Goal: Transaction & Acquisition: Purchase product/service

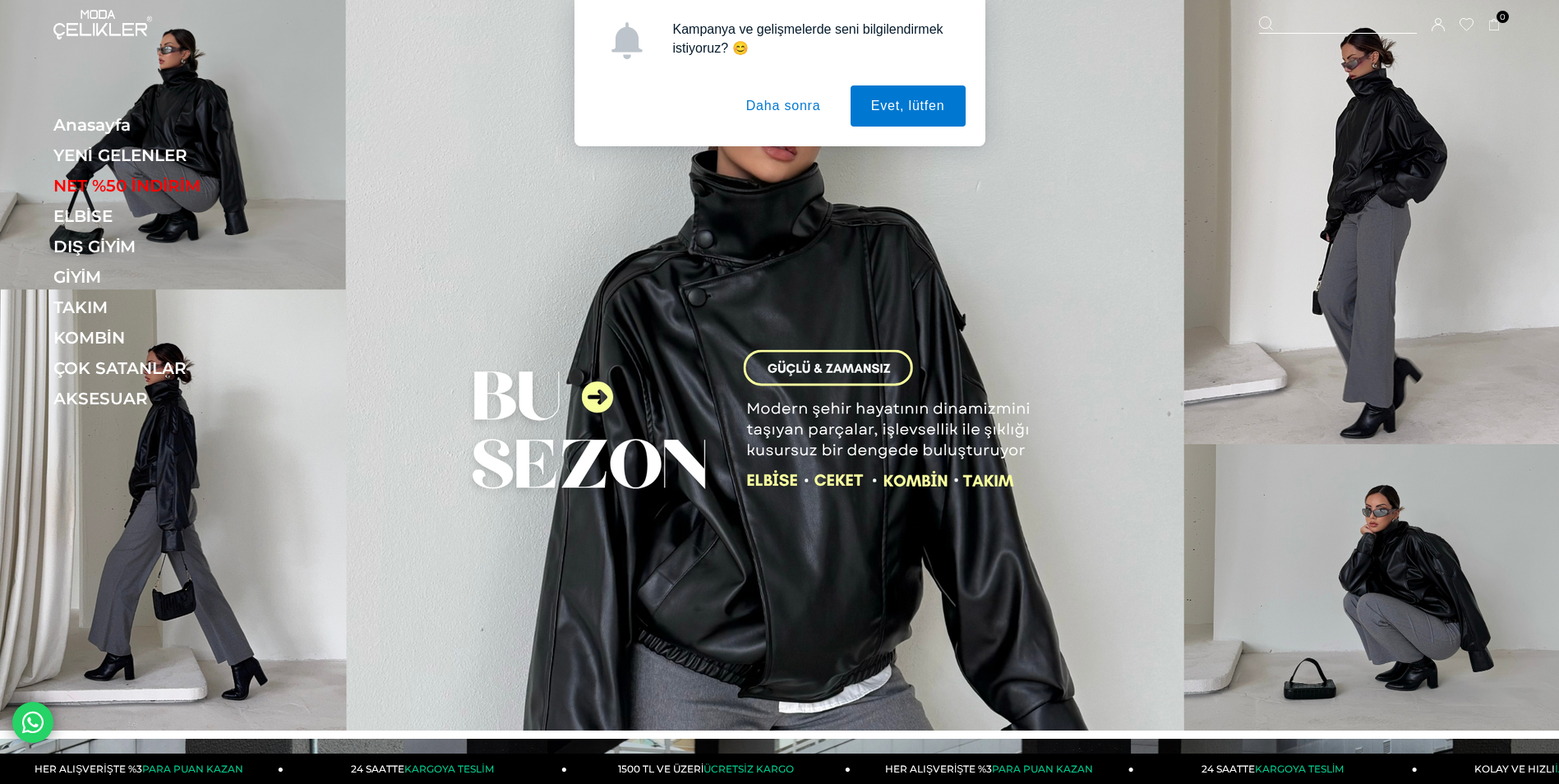
click at [797, 120] on button "Daha sonra" at bounding box center [783, 106] width 116 height 41
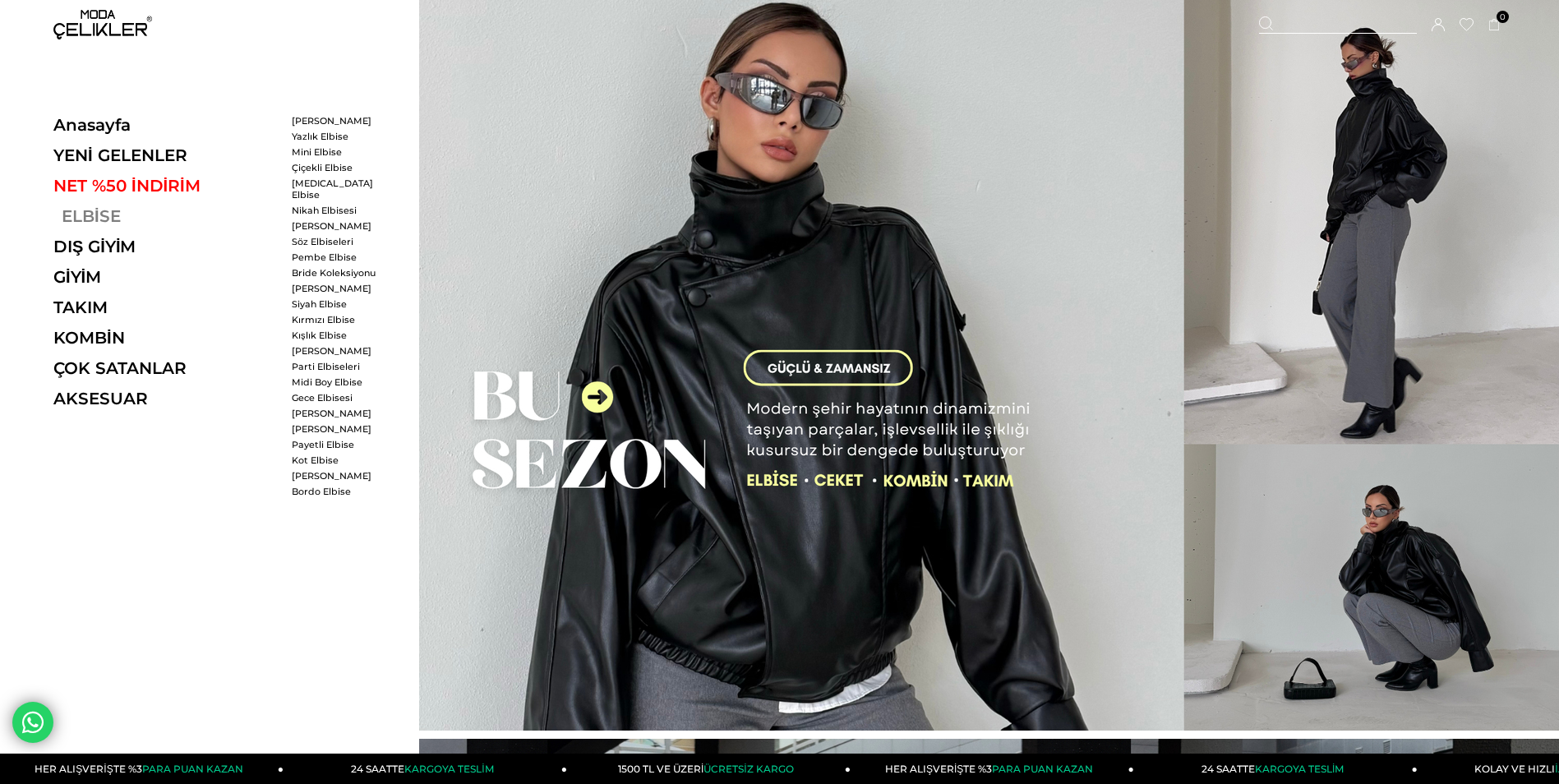
click at [87, 208] on link "ELBİSE" at bounding box center [166, 215] width 226 height 20
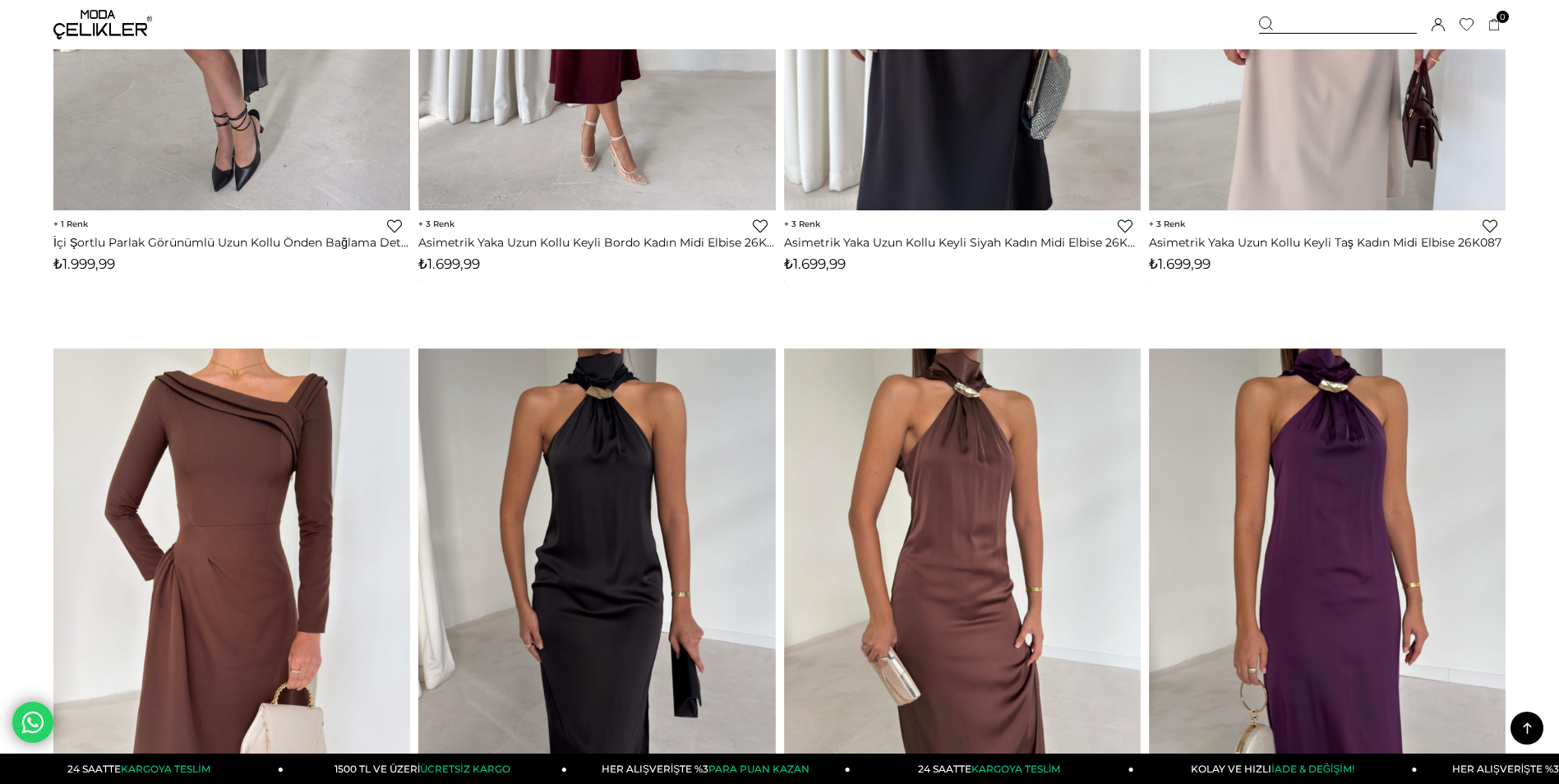
scroll to position [1151, 0]
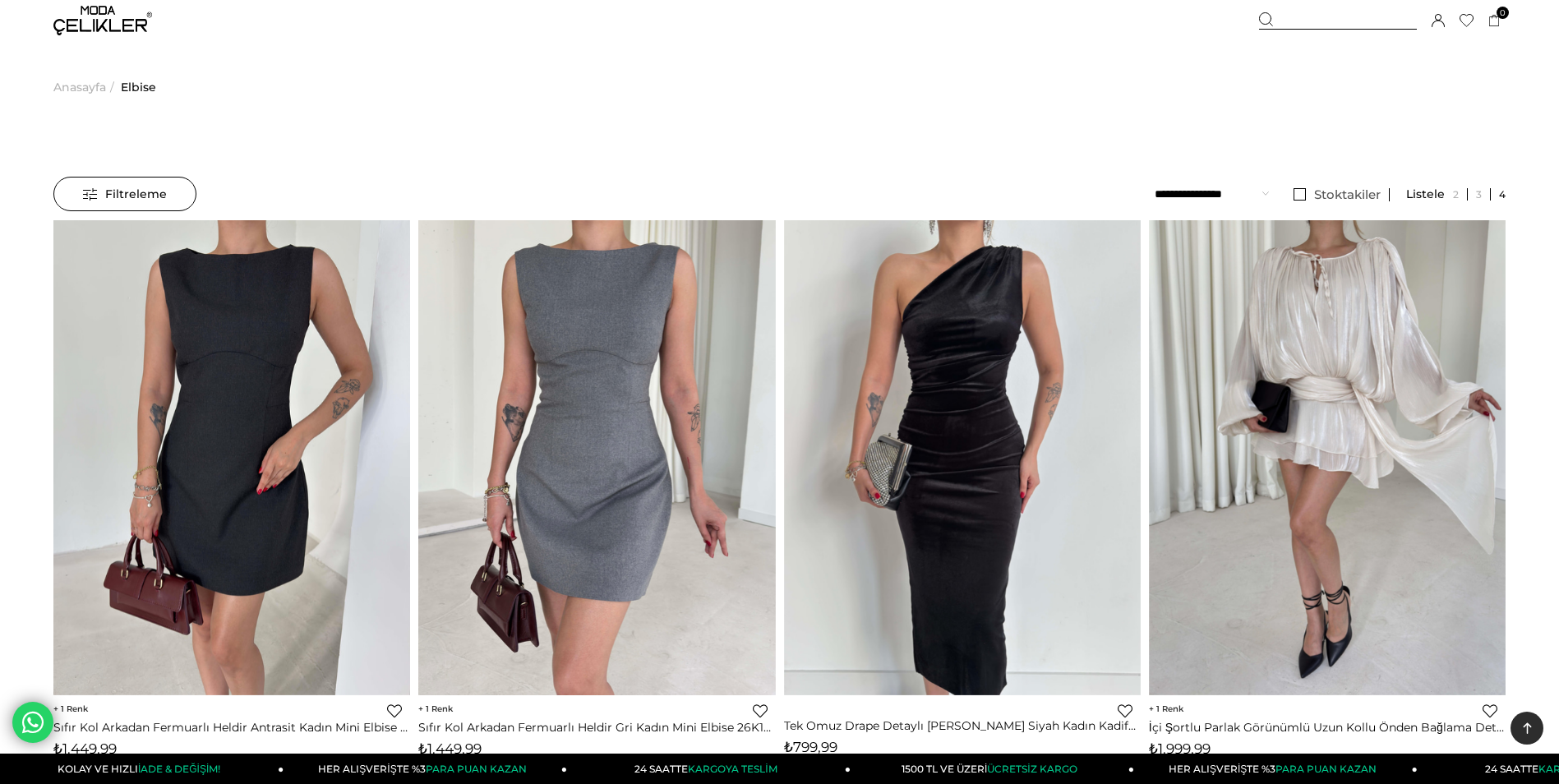
scroll to position [0, 0]
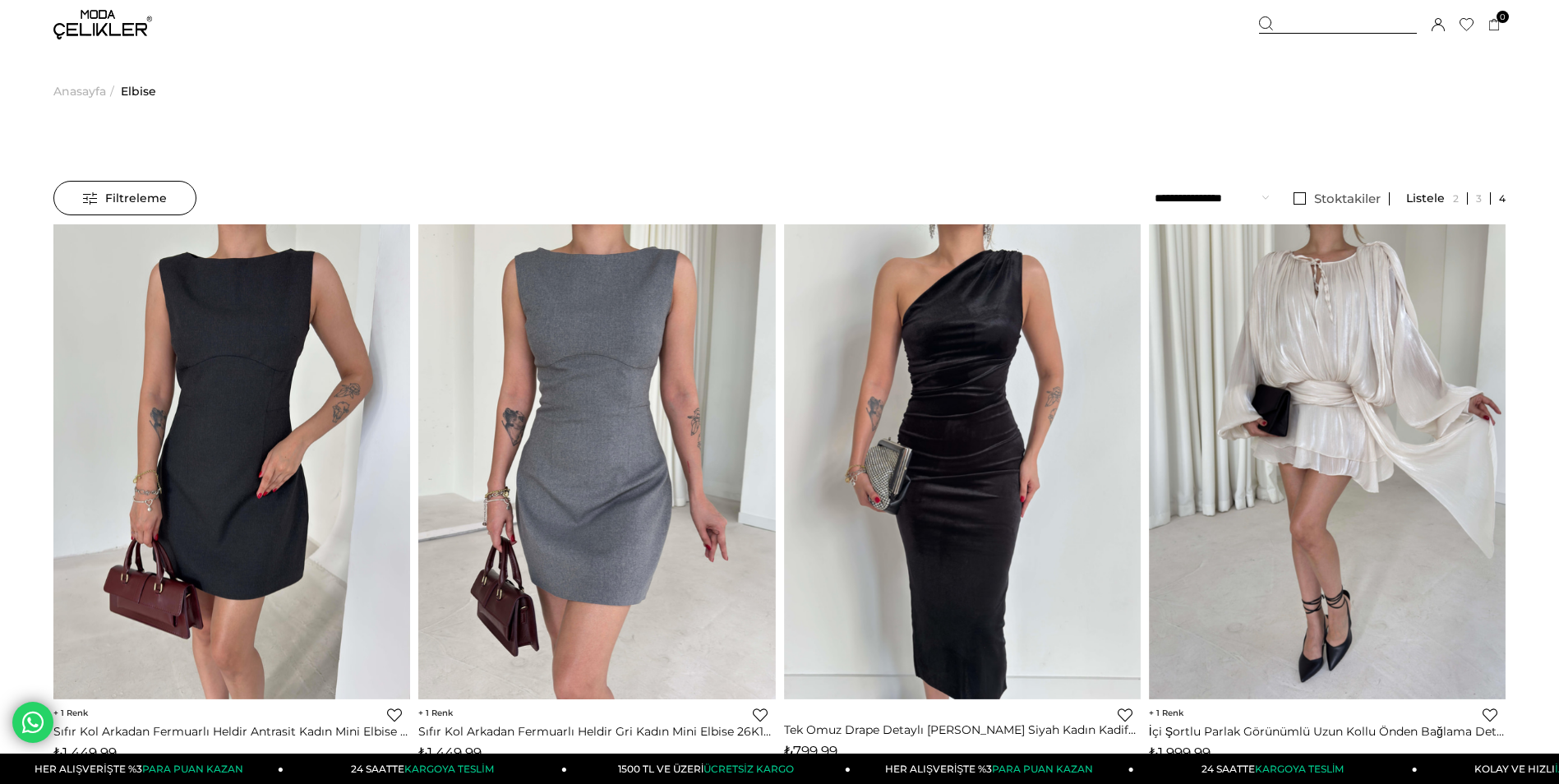
click at [82, 36] on img at bounding box center [102, 24] width 99 height 29
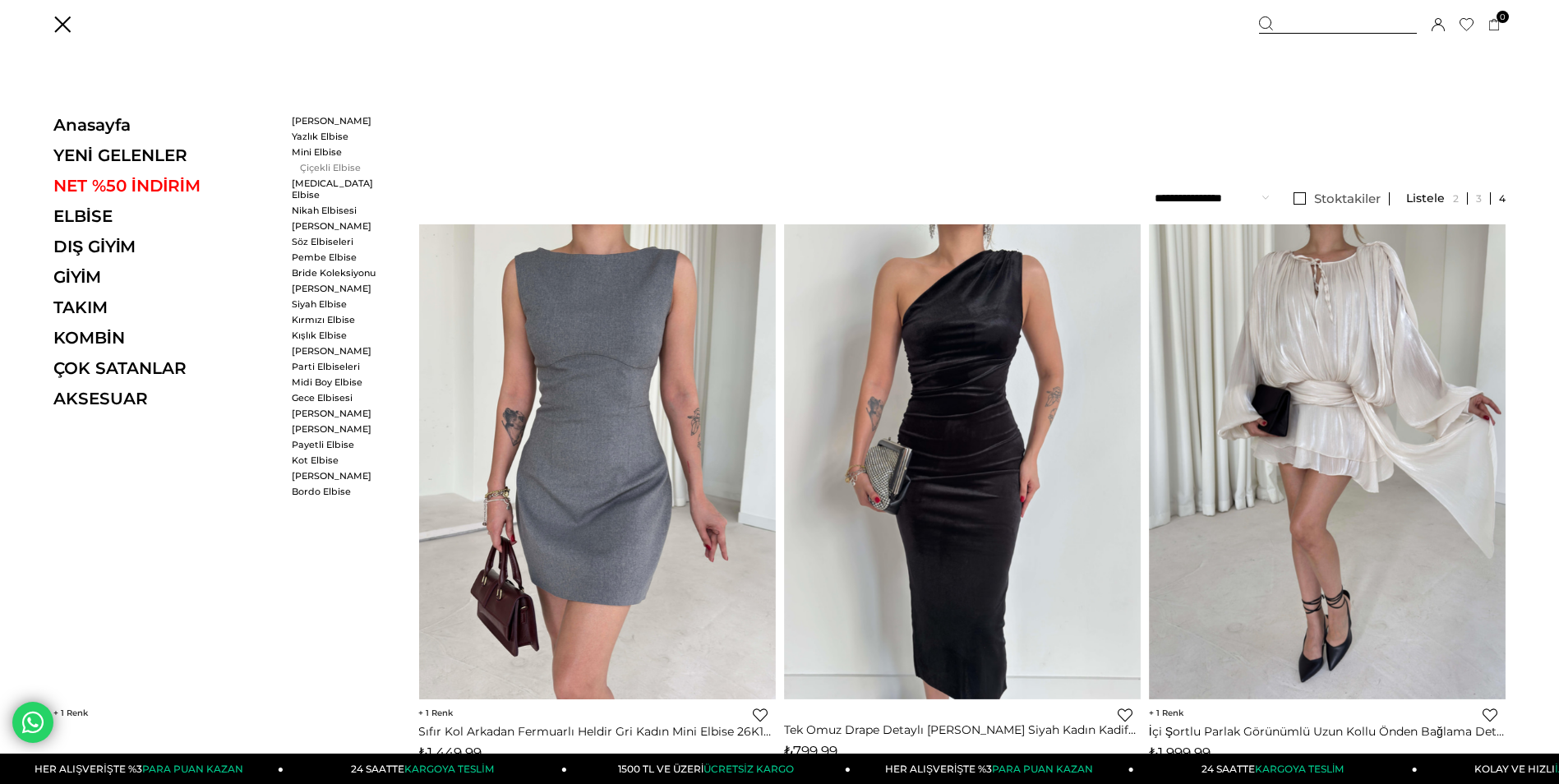
click at [329, 169] on link "Çiçekli Elbise" at bounding box center [339, 167] width 95 height 11
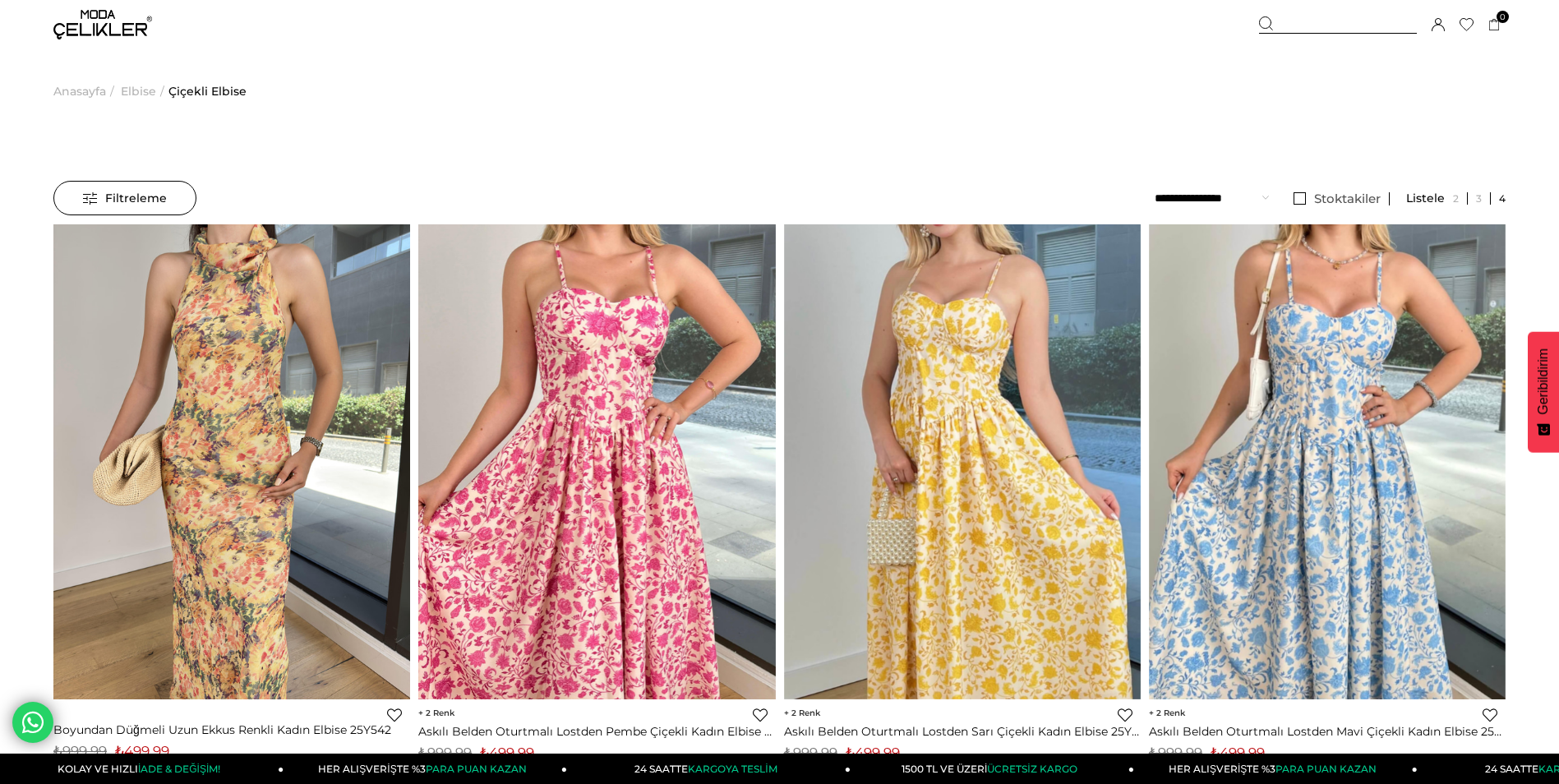
click at [136, 93] on span "Elbise" at bounding box center [138, 90] width 36 height 84
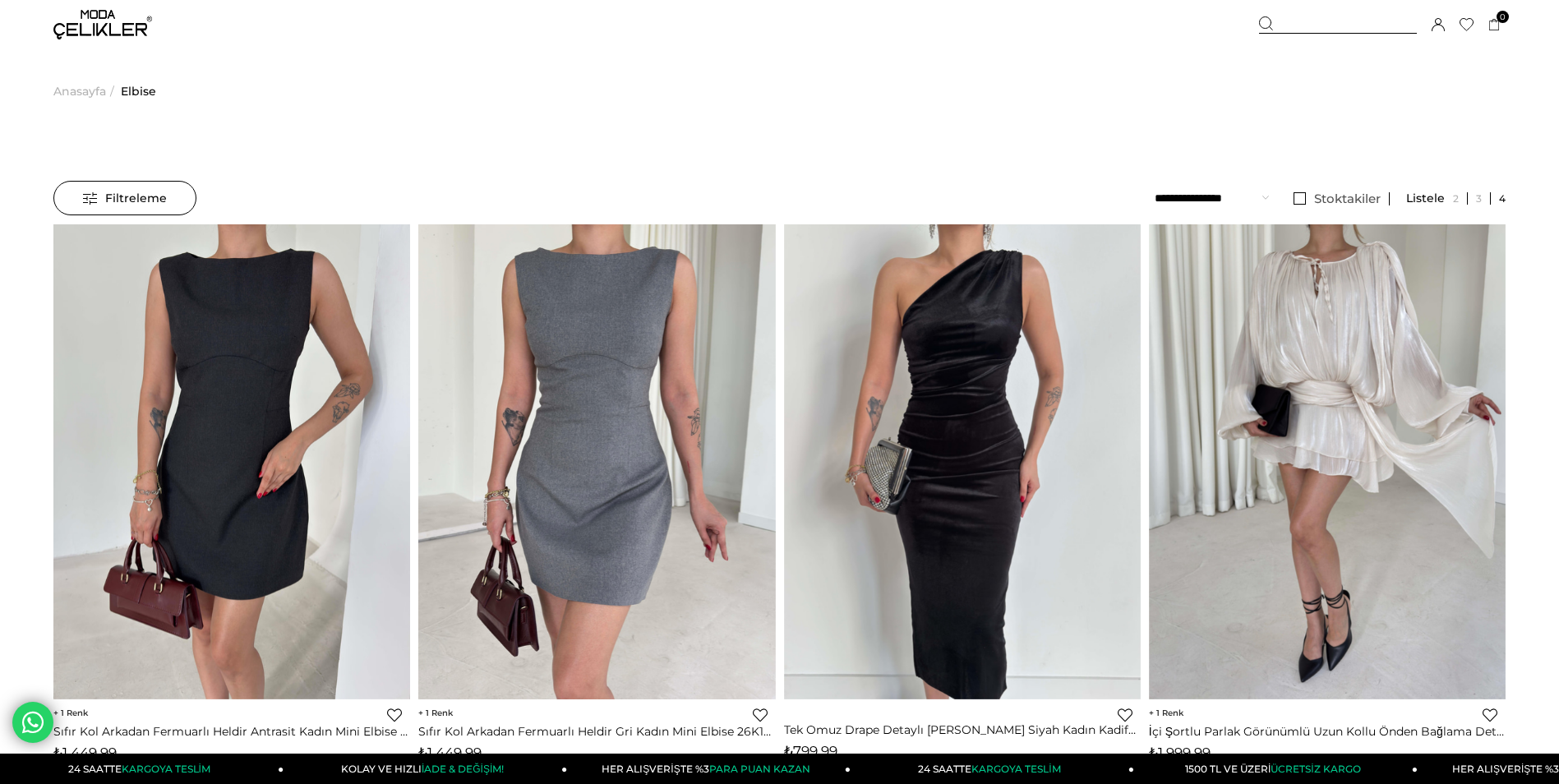
click at [108, 23] on img at bounding box center [102, 24] width 99 height 29
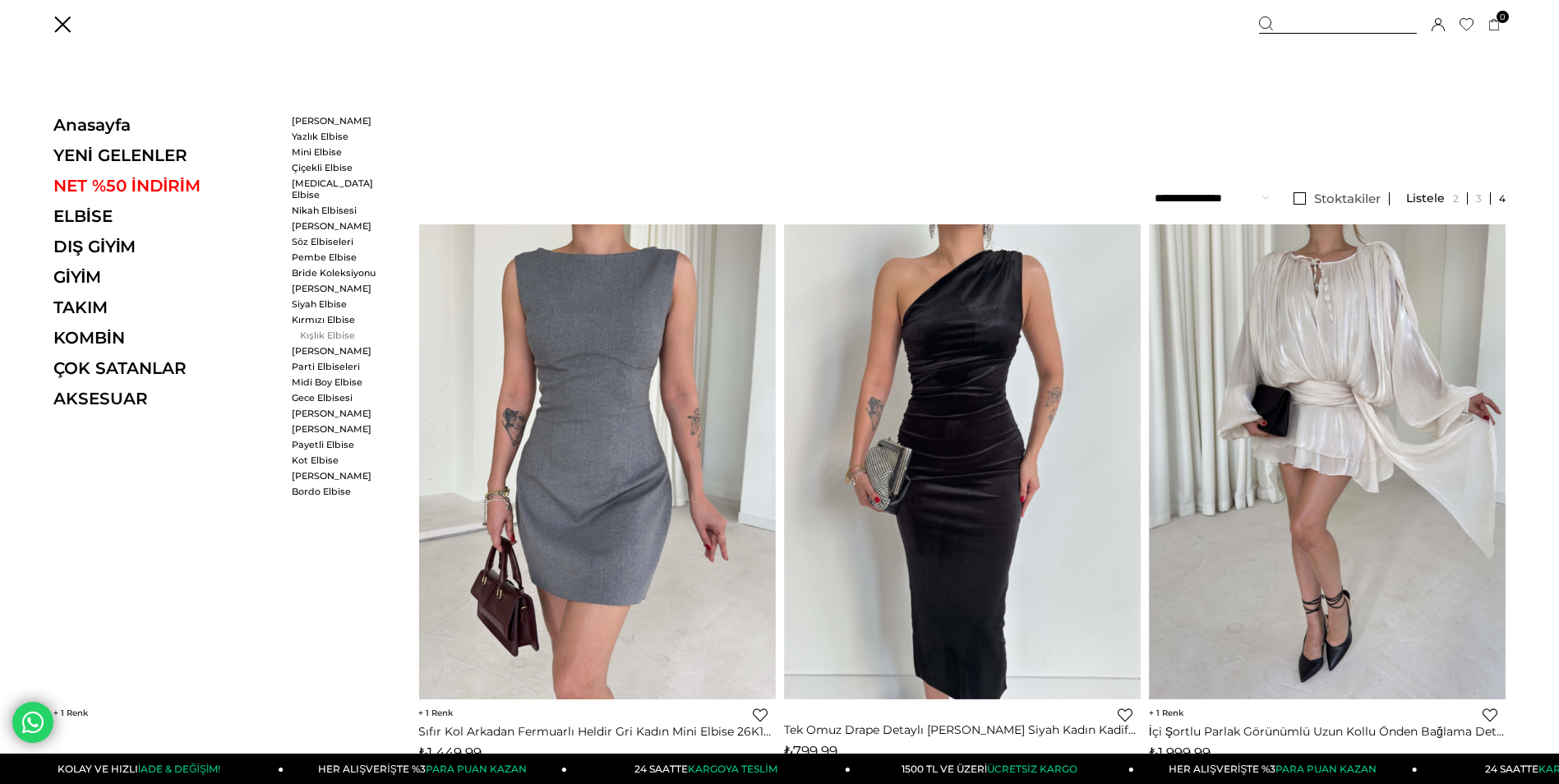
click at [336, 329] on link "Kışlık Elbise" at bounding box center [339, 335] width 95 height 11
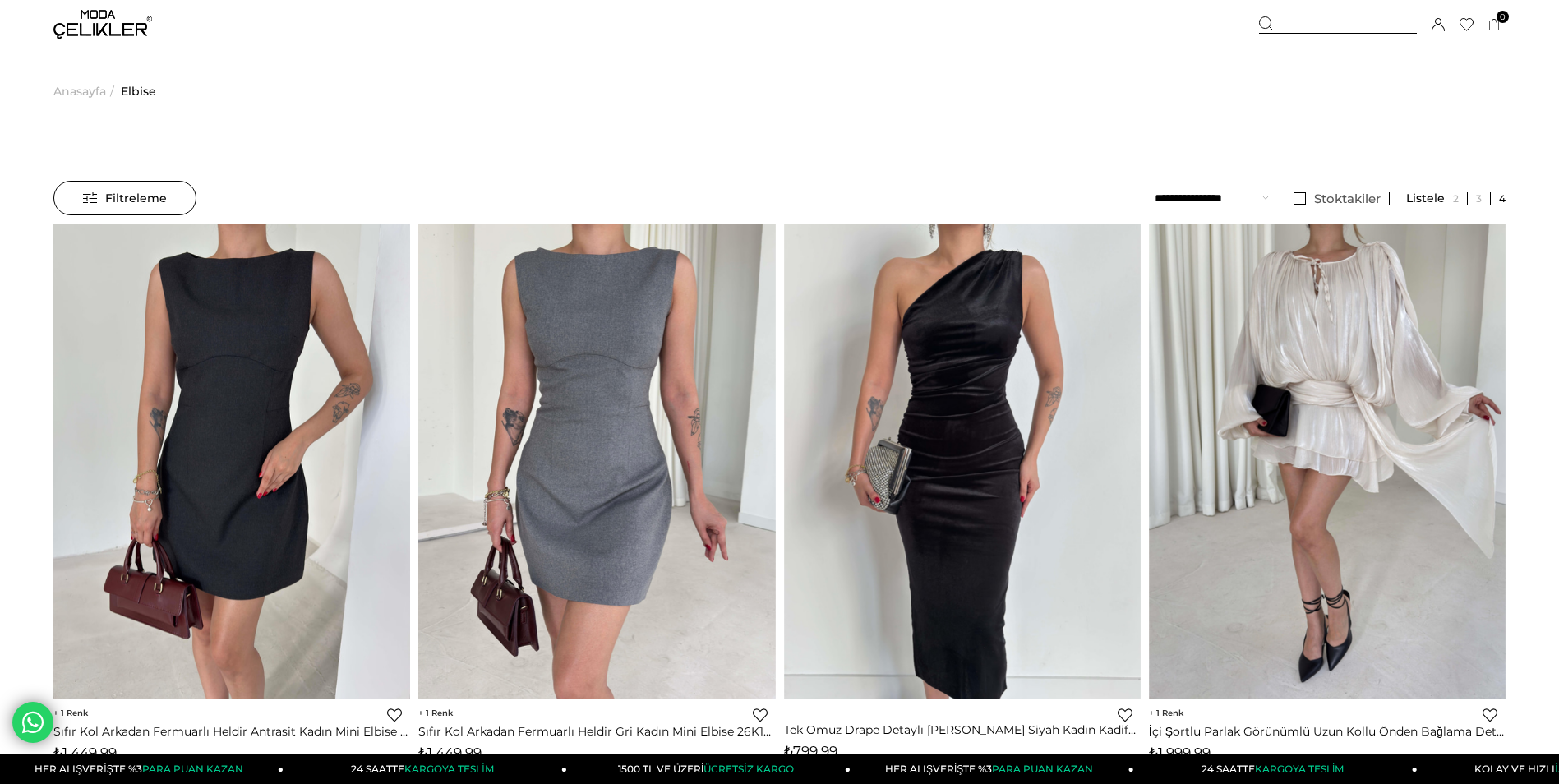
click at [71, 20] on img at bounding box center [102, 24] width 99 height 29
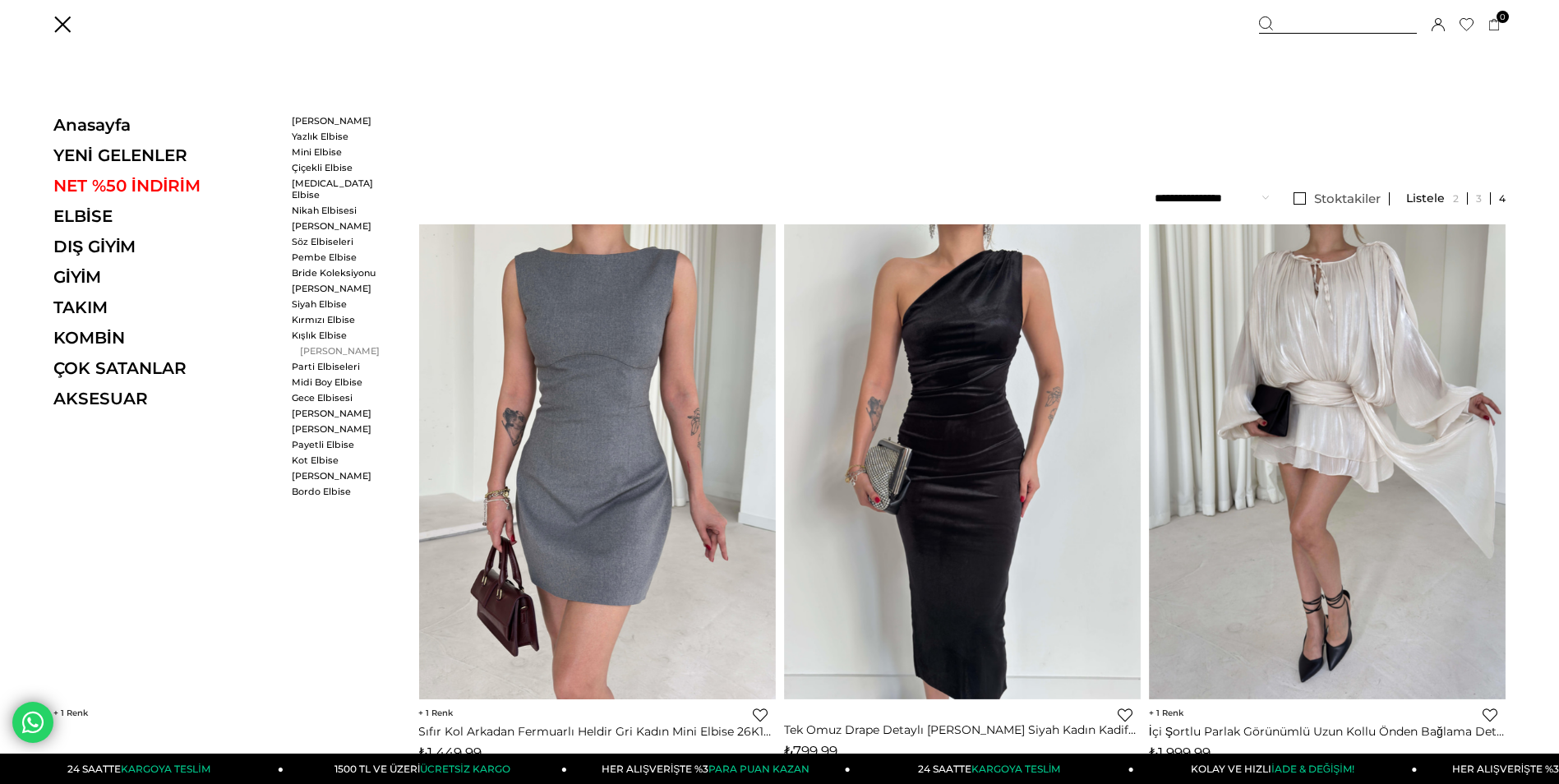
click at [331, 345] on link "[PERSON_NAME]" at bounding box center [339, 351] width 95 height 11
